Goal: Task Accomplishment & Management: Use online tool/utility

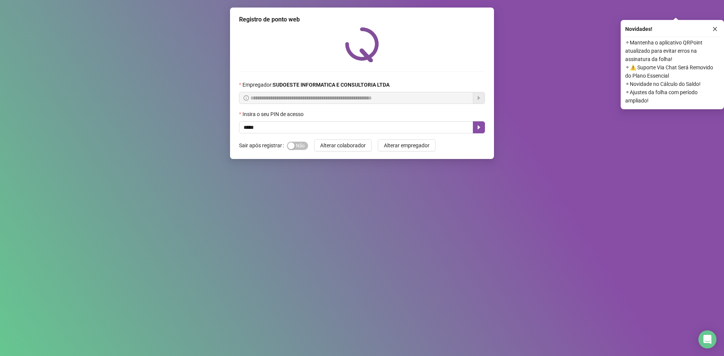
type input "*****"
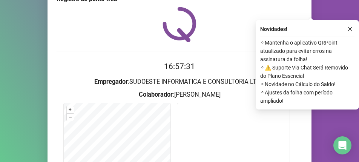
scroll to position [75, 0]
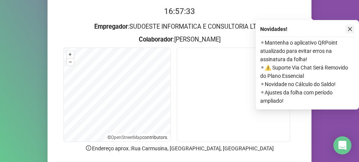
click at [347, 28] on icon "close" at bounding box center [349, 28] width 5 height 5
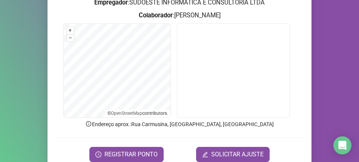
scroll to position [113, 0]
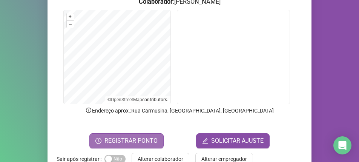
click at [130, 142] on span "REGISTRAR PONTO" at bounding box center [130, 140] width 53 height 9
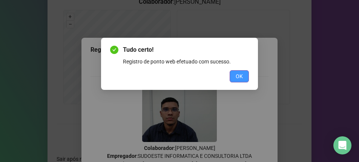
click at [239, 81] on button "OK" at bounding box center [239, 76] width 19 height 12
